Goal: Use online tool/utility: Utilize a website feature to perform a specific function

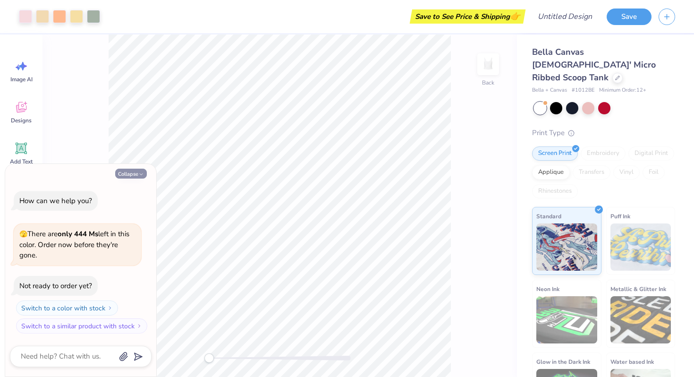
click at [132, 175] on button "Collapse" at bounding box center [131, 174] width 32 height 10
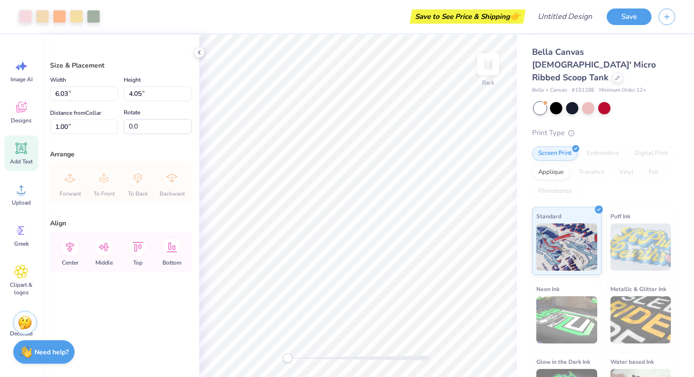
click at [24, 151] on icon at bounding box center [21, 148] width 9 height 9
click at [602, 146] on div "Embroidery" at bounding box center [603, 153] width 45 height 14
click at [556, 164] on div "Applique" at bounding box center [551, 171] width 38 height 14
type textarea "x"
type input "6.19"
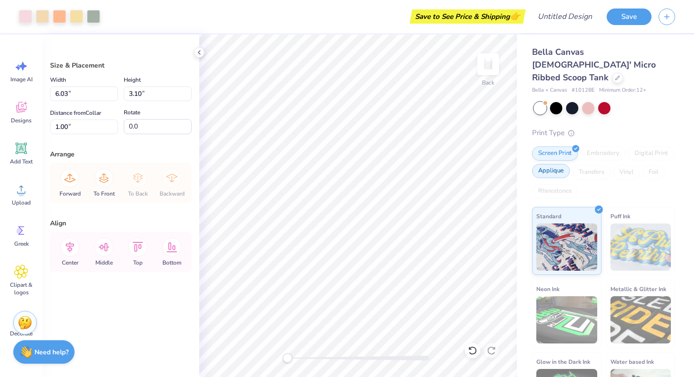
type input "3.18"
type input "1.01"
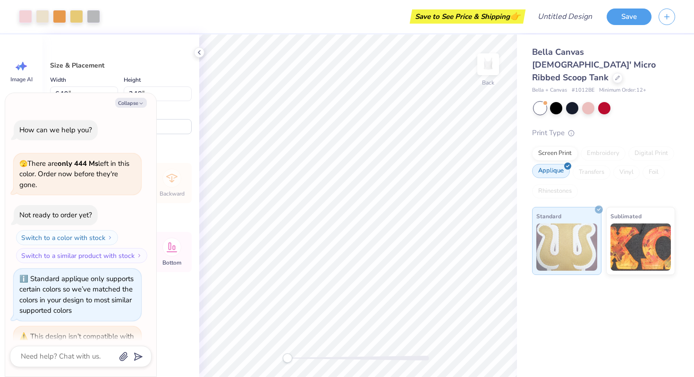
scroll to position [204, 0]
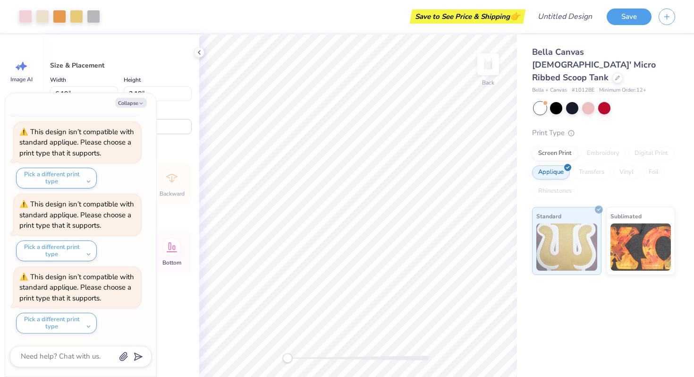
click at [559, 150] on div "Screen Print Embroidery Digital Print Applique Transfers Vinyl Foil Rhinestones" at bounding box center [603, 172] width 143 height 52
click at [561, 145] on div "Screen Print" at bounding box center [555, 152] width 46 height 14
type textarea "x"
type input "6.03"
type input "3.10"
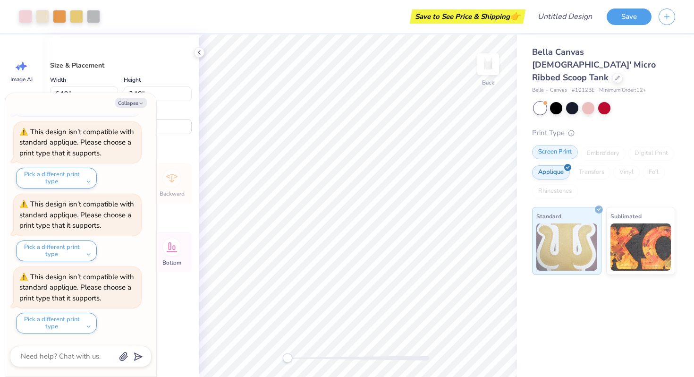
type input "1.00"
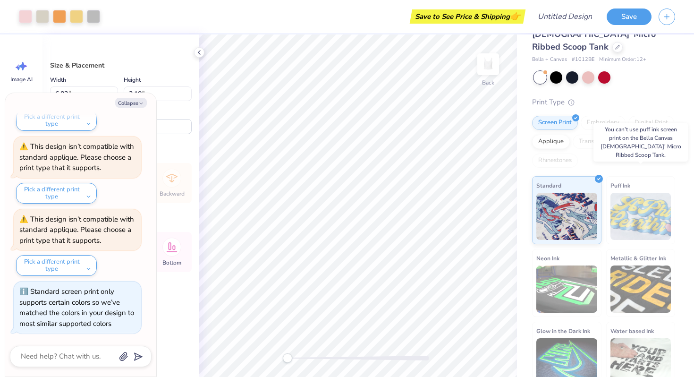
scroll to position [0, 0]
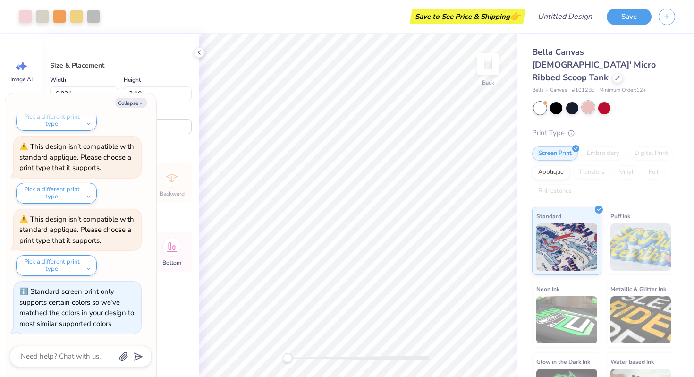
click at [589, 101] on div at bounding box center [588, 107] width 12 height 12
click at [603, 101] on div at bounding box center [604, 107] width 12 height 12
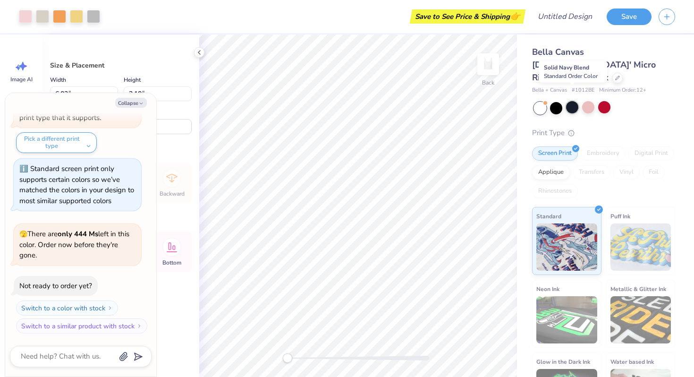
click at [567, 101] on div at bounding box center [572, 107] width 12 height 12
click at [553, 101] on div at bounding box center [556, 107] width 12 height 12
click at [605, 101] on div at bounding box center [604, 107] width 12 height 12
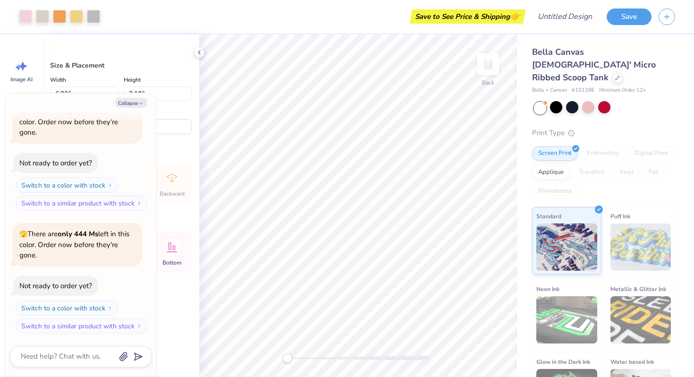
click at [169, 221] on div "Align" at bounding box center [121, 223] width 142 height 10
click at [138, 100] on button "Collapse" at bounding box center [131, 103] width 32 height 10
type textarea "x"
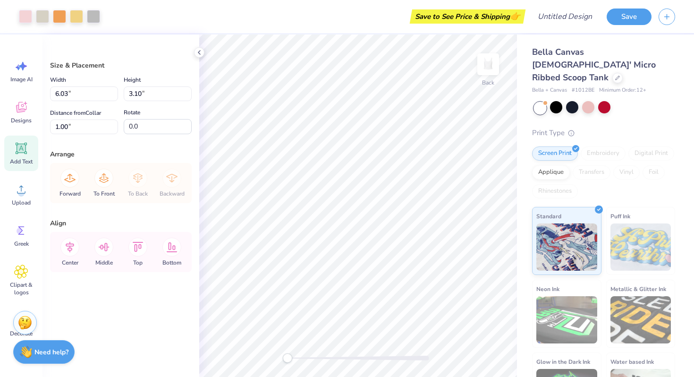
click at [24, 154] on icon at bounding box center [21, 148] width 14 height 14
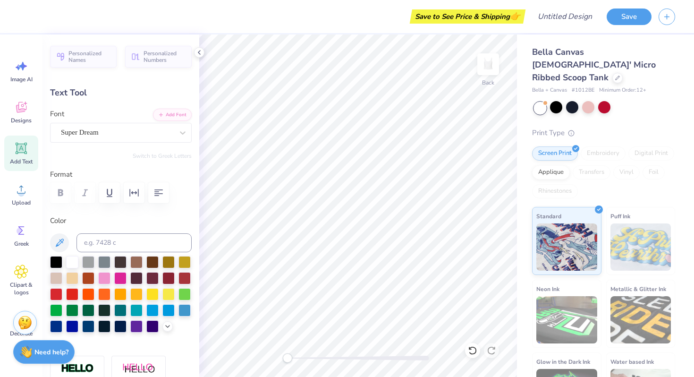
type textarea "ASC"
type input "3.25"
type input "1.28"
type input "4.86"
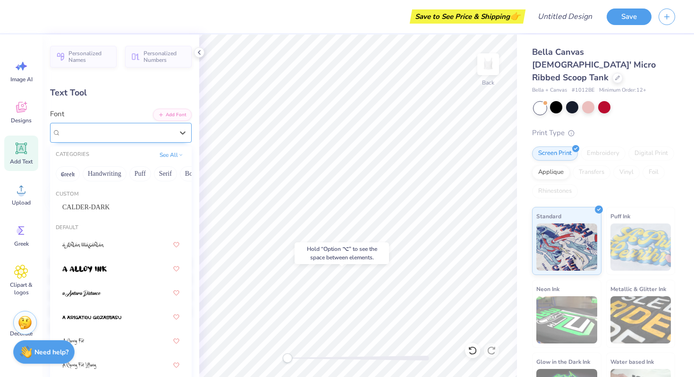
click at [162, 138] on div at bounding box center [117, 132] width 112 height 13
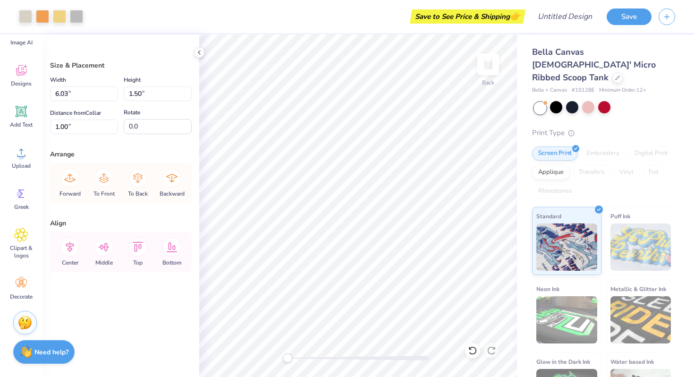
scroll to position [0, 0]
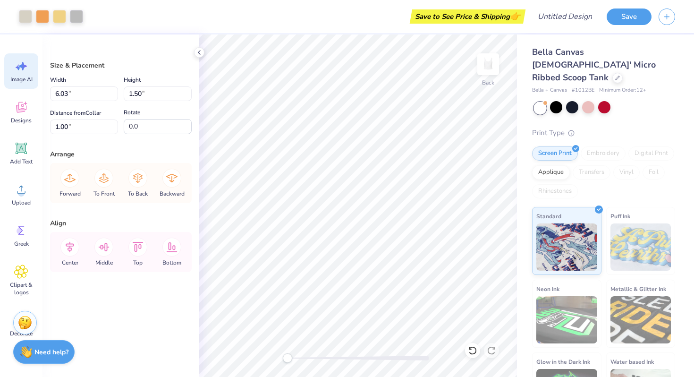
click at [26, 71] on icon at bounding box center [21, 66] width 14 height 14
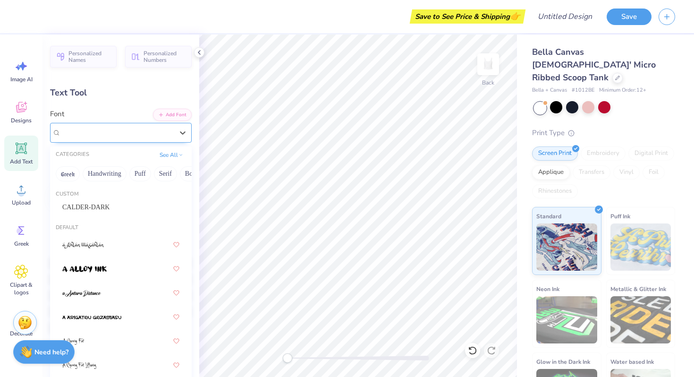
click at [123, 132] on div "Super Dream" at bounding box center [117, 132] width 114 height 15
click at [111, 173] on button "Handwriting" at bounding box center [105, 173] width 44 height 15
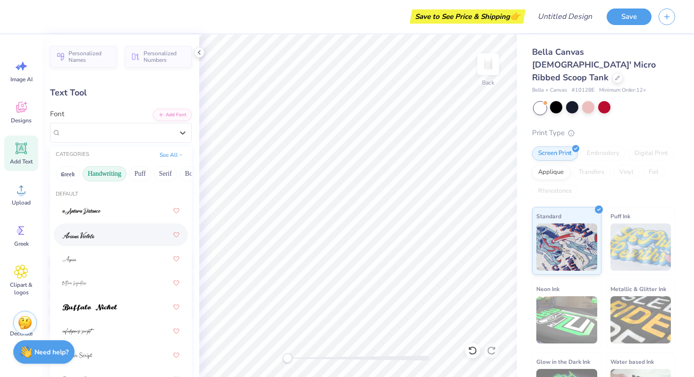
click at [123, 237] on div at bounding box center [120, 234] width 117 height 17
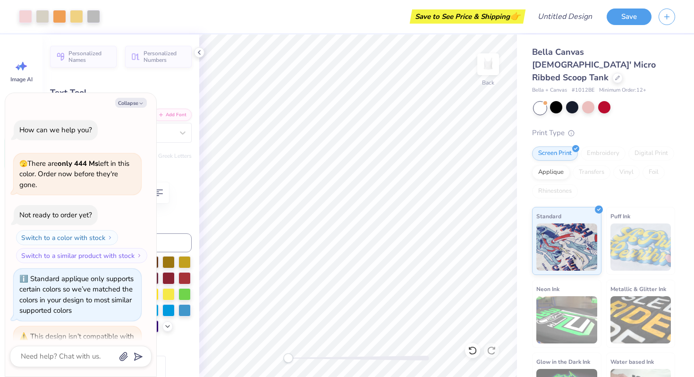
scroll to position [565, 0]
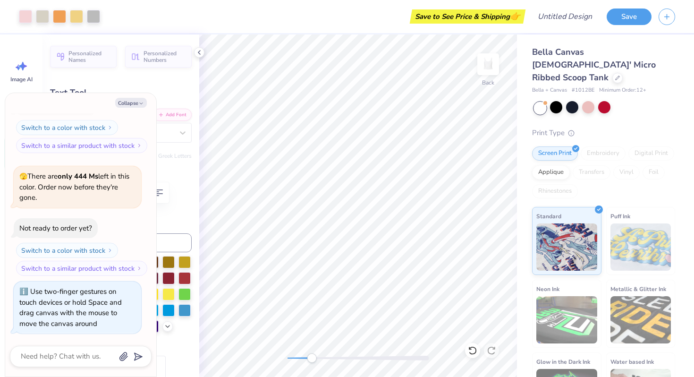
drag, startPoint x: 288, startPoint y: 359, endPoint x: 312, endPoint y: 359, distance: 23.6
click at [312, 359] on div "Accessibility label" at bounding box center [311, 357] width 9 height 9
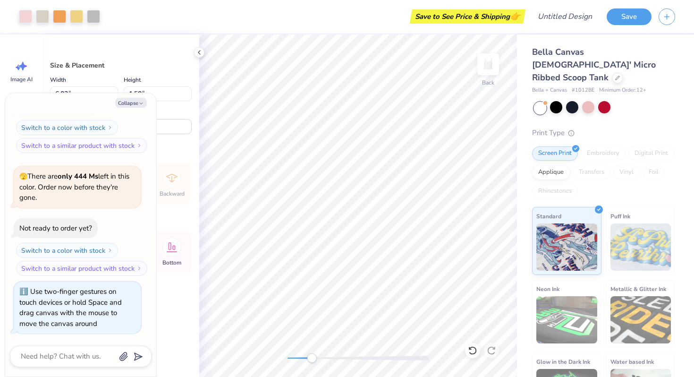
type textarea "x"
type input "1.67"
click at [472, 349] on icon at bounding box center [472, 350] width 9 height 9
type textarea "x"
type input "1.00"
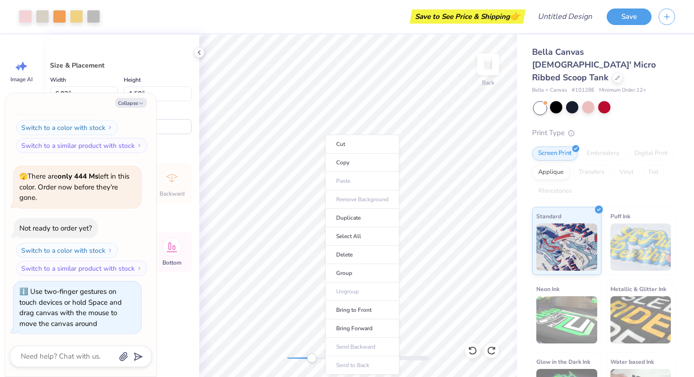
click at [171, 170] on div "Forward To Front To Back Backward" at bounding box center [121, 183] width 136 height 40
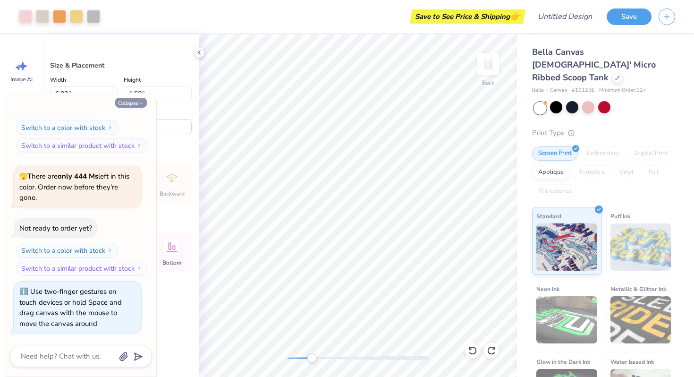
click at [142, 101] on icon "button" at bounding box center [141, 104] width 6 height 6
type textarea "x"
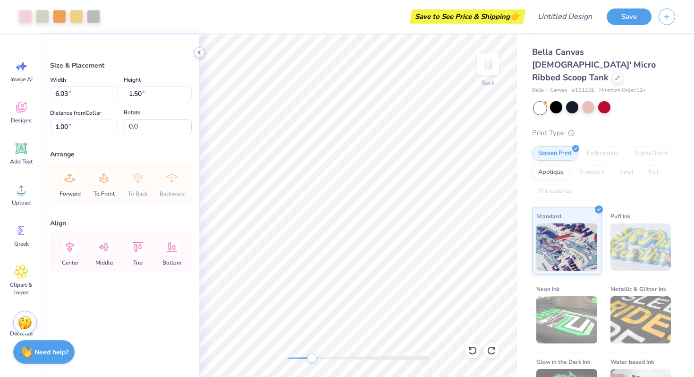
click at [198, 50] on icon at bounding box center [200, 53] width 8 height 8
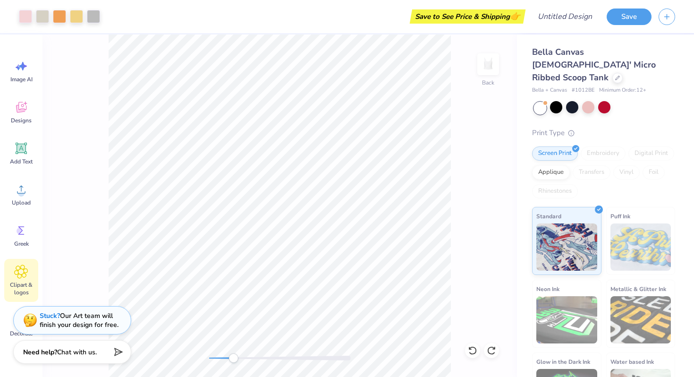
scroll to position [37, 0]
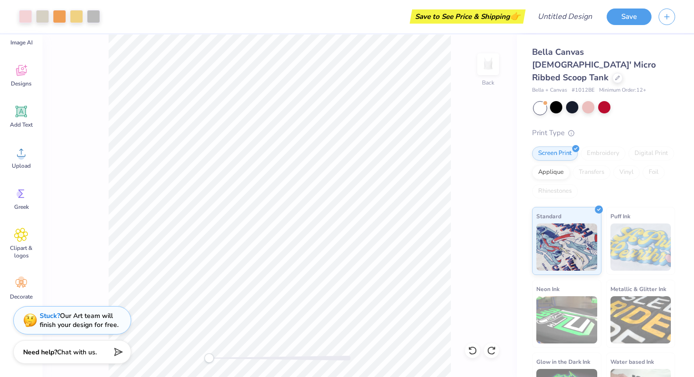
drag, startPoint x: 232, startPoint y: 356, endPoint x: 209, endPoint y: 354, distance: 23.7
click at [209, 354] on div "Accessibility label" at bounding box center [208, 357] width 9 height 9
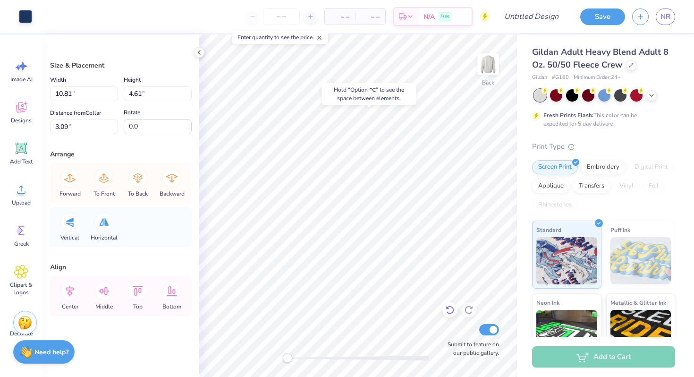
click at [449, 310] on icon at bounding box center [449, 309] width 9 height 9
click at [454, 307] on icon at bounding box center [449, 309] width 9 height 9
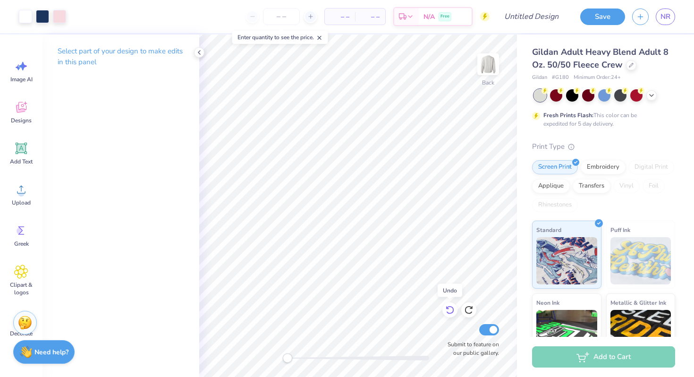
click at [454, 307] on icon at bounding box center [449, 309] width 9 height 9
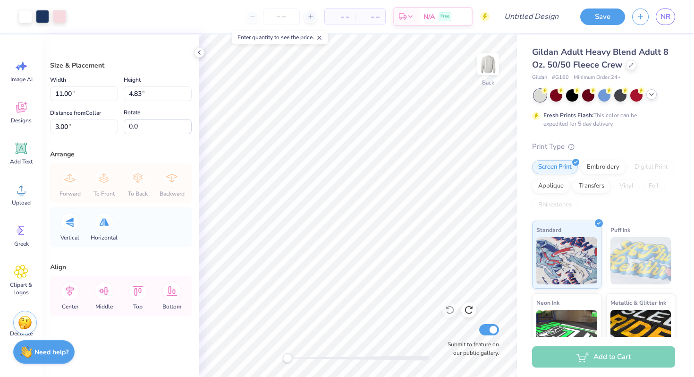
click at [652, 96] on icon at bounding box center [652, 95] width 8 height 8
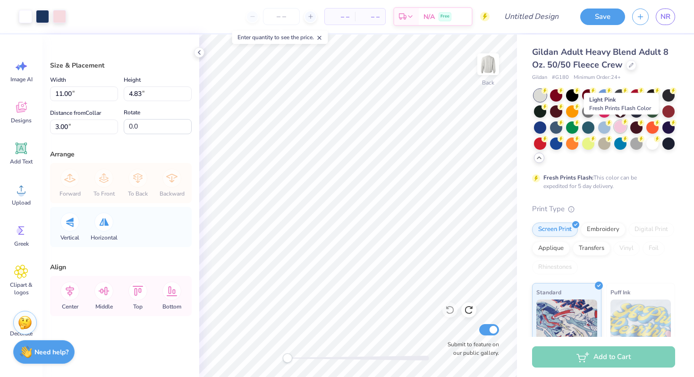
click at [621, 126] on div at bounding box center [620, 126] width 12 height 12
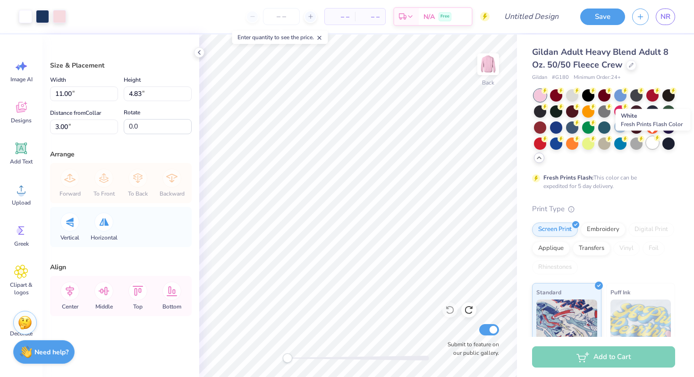
click at [655, 140] on circle at bounding box center [657, 138] width 7 height 7
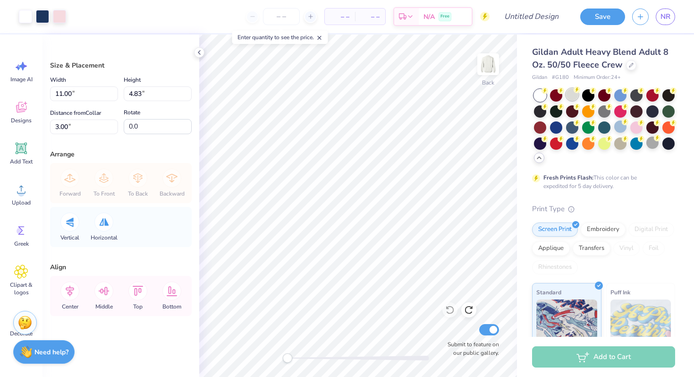
click at [569, 92] on div at bounding box center [572, 94] width 12 height 12
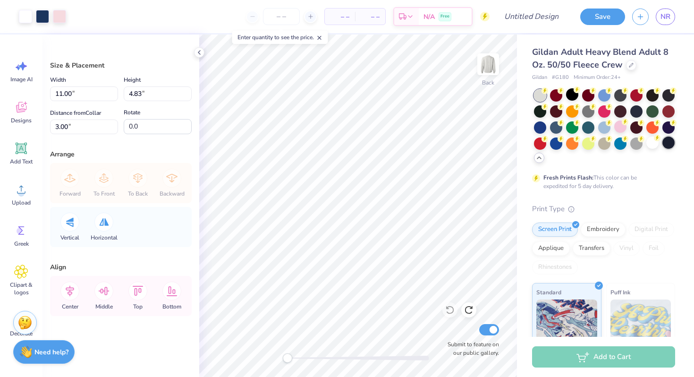
click at [673, 145] on div at bounding box center [669, 142] width 12 height 12
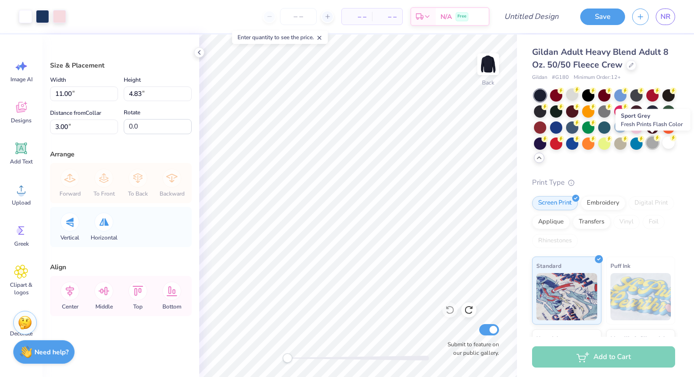
click at [647, 143] on div at bounding box center [653, 142] width 12 height 12
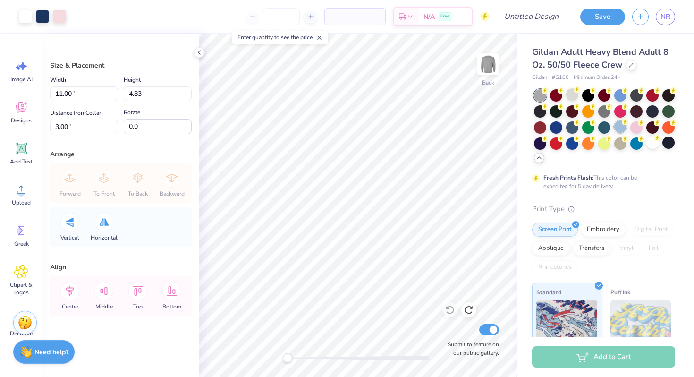
click at [619, 128] on div at bounding box center [620, 126] width 12 height 12
click at [634, 125] on div at bounding box center [636, 126] width 12 height 12
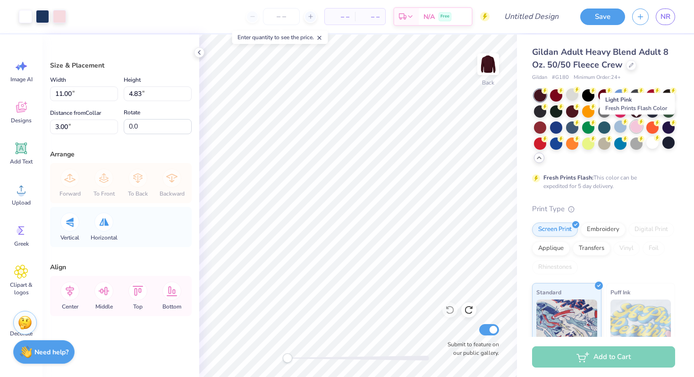
click at [636, 126] on div at bounding box center [636, 126] width 12 height 12
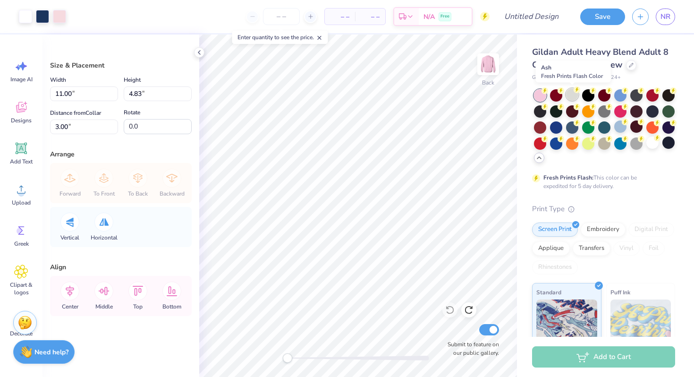
click at [571, 92] on div at bounding box center [572, 94] width 12 height 12
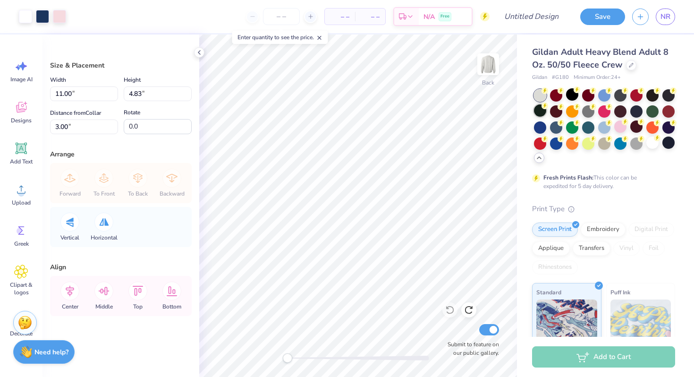
click at [543, 111] on div at bounding box center [540, 110] width 12 height 12
click at [558, 130] on div at bounding box center [556, 126] width 12 height 12
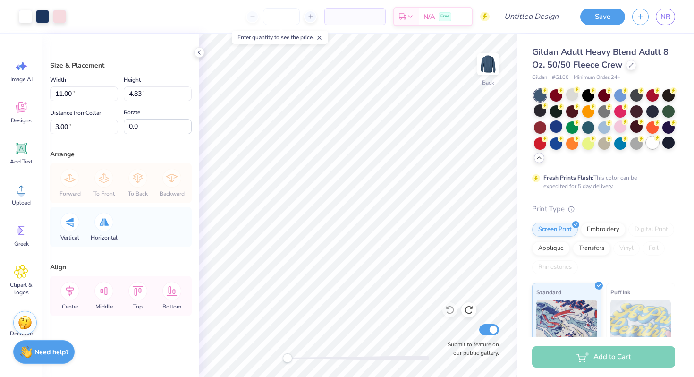
click at [651, 145] on div at bounding box center [653, 142] width 12 height 12
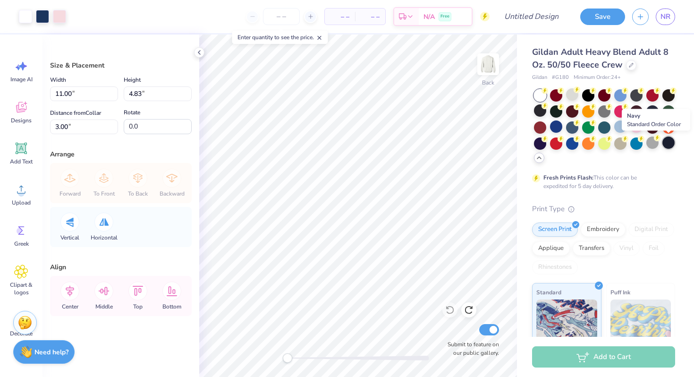
click at [672, 145] on div at bounding box center [669, 142] width 12 height 12
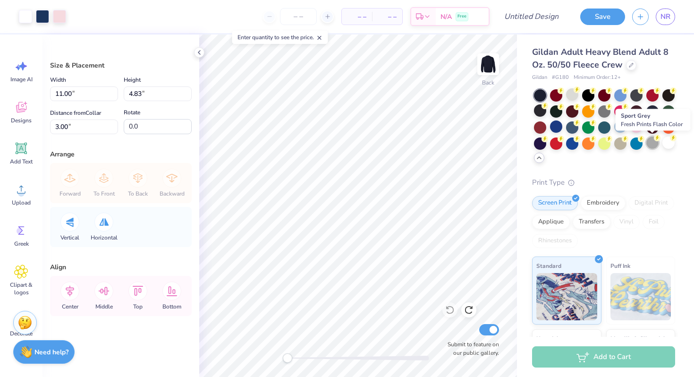
click at [655, 145] on div at bounding box center [653, 142] width 12 height 12
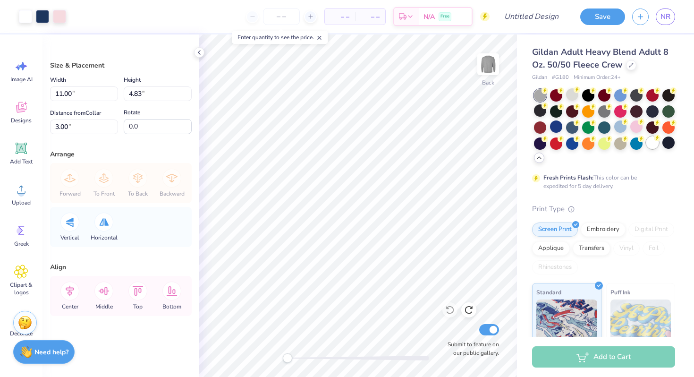
click at [650, 145] on div at bounding box center [653, 142] width 12 height 12
click at [636, 130] on div at bounding box center [636, 126] width 12 height 12
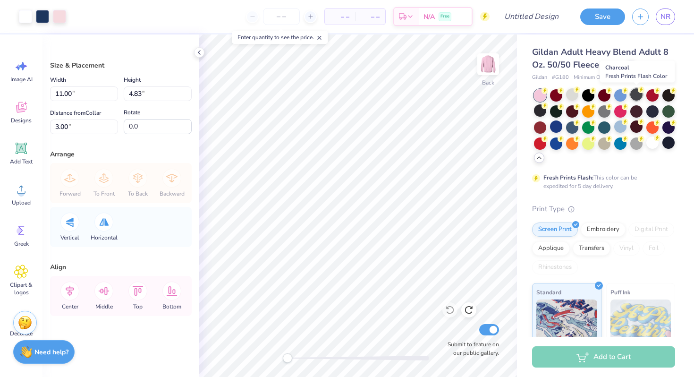
click at [637, 98] on div at bounding box center [636, 94] width 12 height 12
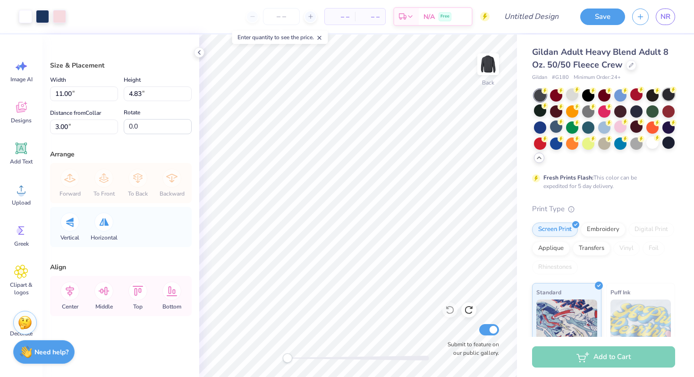
click at [672, 97] on div at bounding box center [669, 94] width 12 height 12
click at [573, 95] on div at bounding box center [572, 94] width 12 height 12
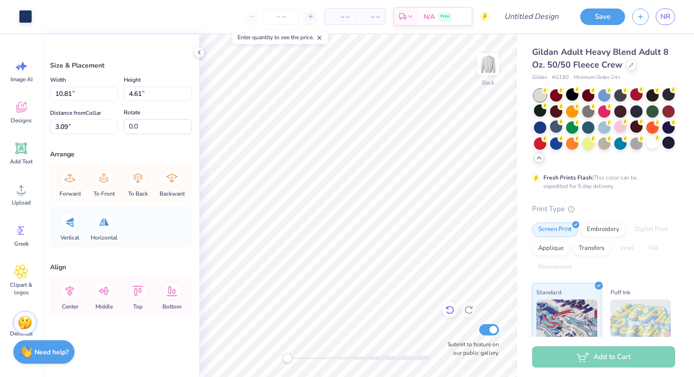
click at [453, 308] on icon at bounding box center [450, 310] width 8 height 9
click at [26, 153] on icon at bounding box center [21, 148] width 11 height 11
